Goal: Information Seeking & Learning: Learn about a topic

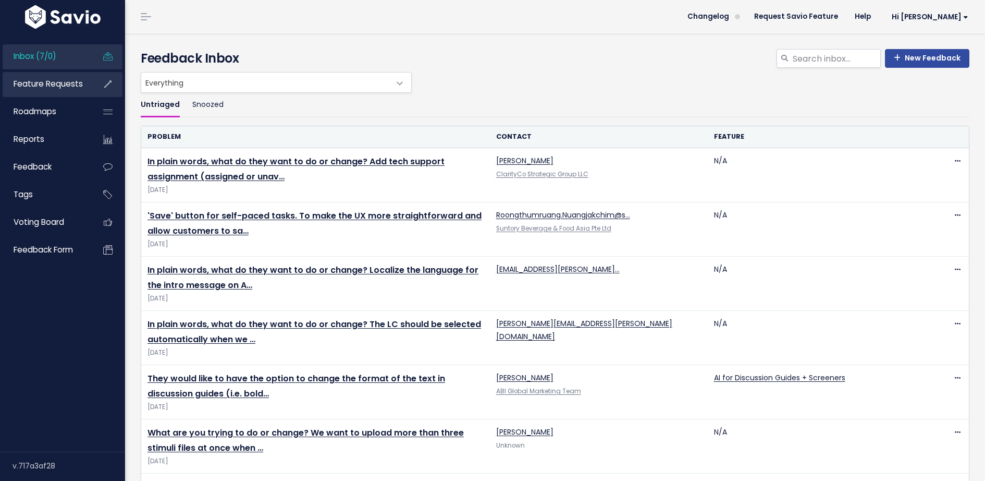
click at [58, 85] on span "Feature Requests" at bounding box center [48, 83] width 69 height 11
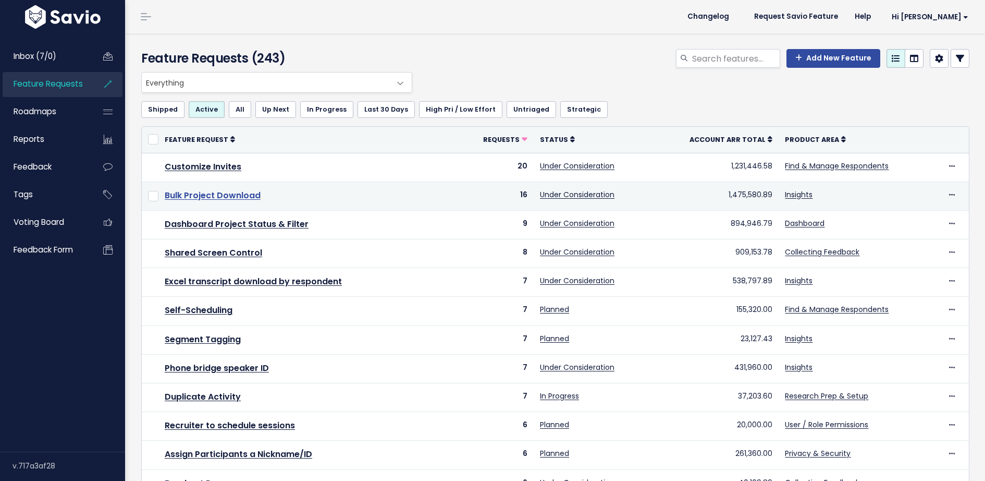
click at [248, 195] on link "Bulk Project Download" at bounding box center [213, 195] width 96 height 12
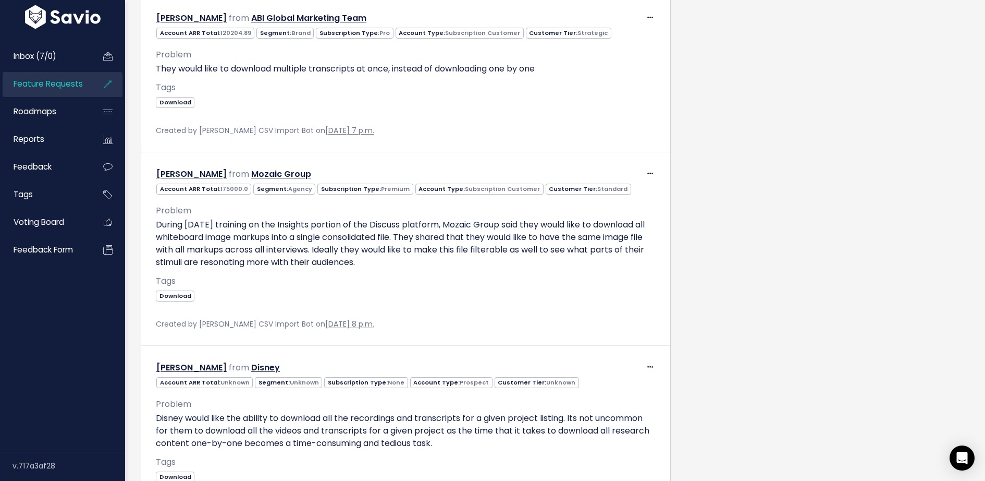
scroll to position [2149, 0]
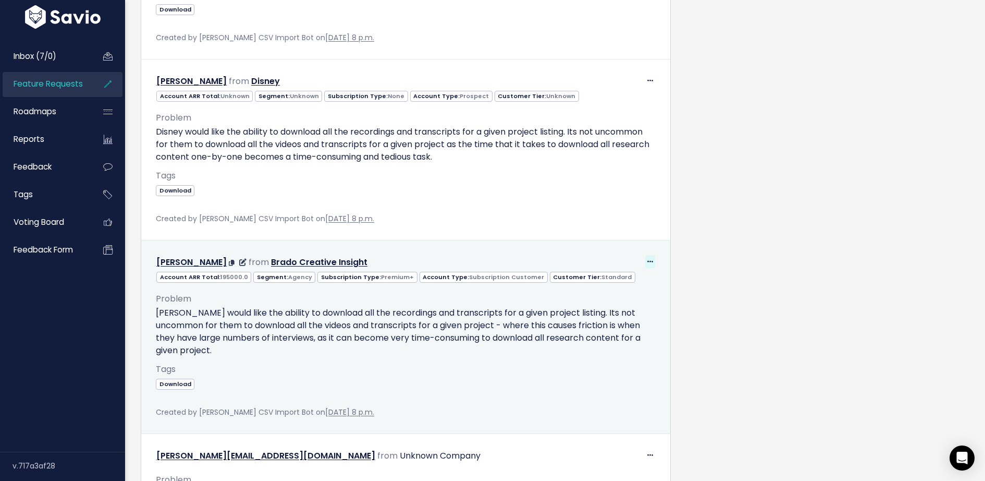
click at [650, 265] on icon at bounding box center [650, 262] width 6 height 7
click at [422, 367] on div "Problem Brado would like the ability to download all the recordings and transcr…" at bounding box center [406, 344] width 500 height 122
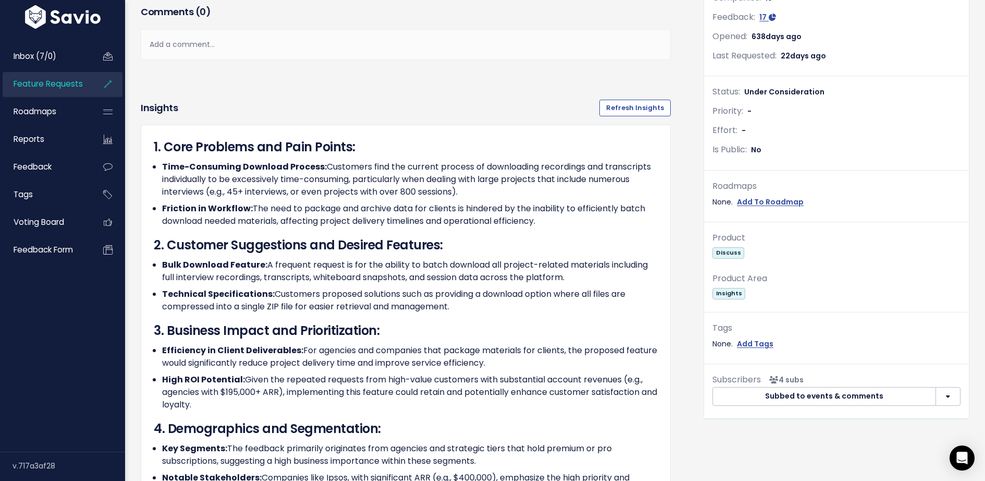
scroll to position [0, 0]
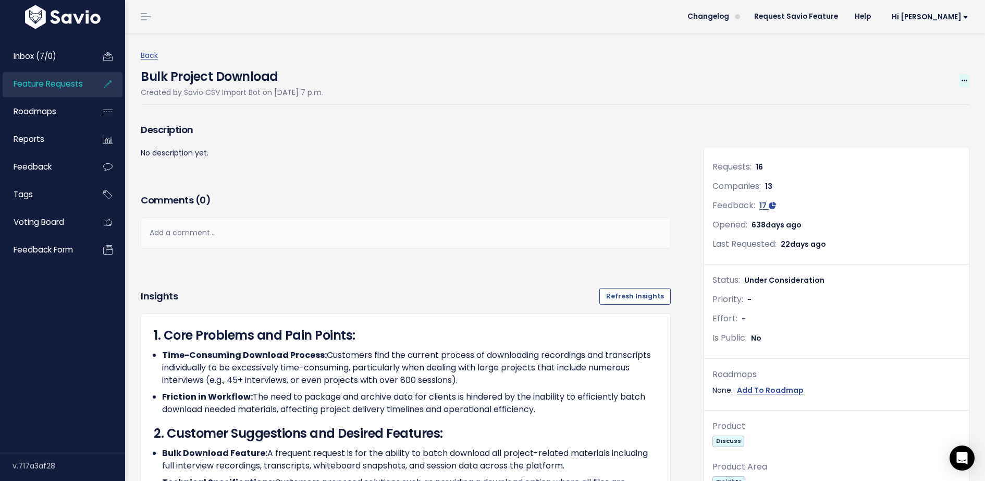
click at [965, 81] on icon at bounding box center [965, 81] width 6 height 7
click at [682, 73] on div "Bulk Project Download Created by Savio CSV Import Bot on Nov. 28, 2023, 7 p.m. …" at bounding box center [555, 83] width 829 height 43
